Goal: Task Accomplishment & Management: Use online tool/utility

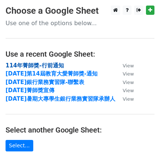
click at [55, 66] on strong "114年菁師獎-行前通知" at bounding box center [35, 65] width 59 height 7
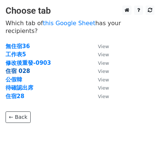
click at [22, 68] on strong "住宿 028" at bounding box center [18, 71] width 25 height 7
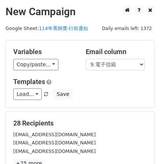
click at [56, 65] on div "Copy/paste... {{時間戳記}} {{序號}} {{1.獲獎組別(請參考獲獎通知MAIL)}} {{2.組別編號(請參考獲獎通知MAIL)}} {…" at bounding box center [43, 64] width 61 height 11
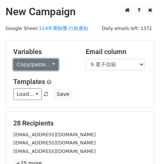
click at [50, 65] on link "Copy/paste..." at bounding box center [35, 64] width 45 height 11
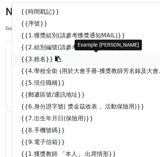
click at [41, 55] on link "{{3.姓名}}" at bounding box center [100, 59] width 177 height 12
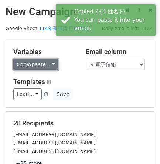
click at [53, 64] on link "Copy/paste..." at bounding box center [35, 64] width 45 height 11
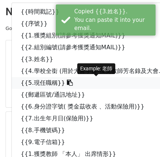
click at [57, 85] on link "{{5.現任職稱}}" at bounding box center [100, 83] width 177 height 12
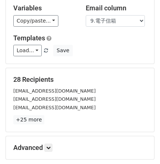
scroll to position [123, 0]
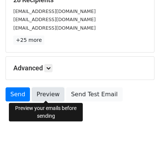
click at [56, 92] on link "Preview" at bounding box center [48, 94] width 33 height 14
click at [45, 96] on link "Preview" at bounding box center [48, 94] width 33 height 14
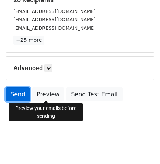
click at [13, 90] on link "Send" at bounding box center [18, 94] width 24 height 14
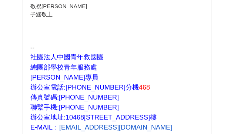
scroll to position [247, 0]
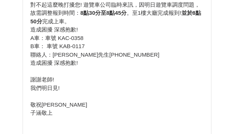
scroll to position [420, 0]
